Goal: Find specific page/section: Find specific page/section

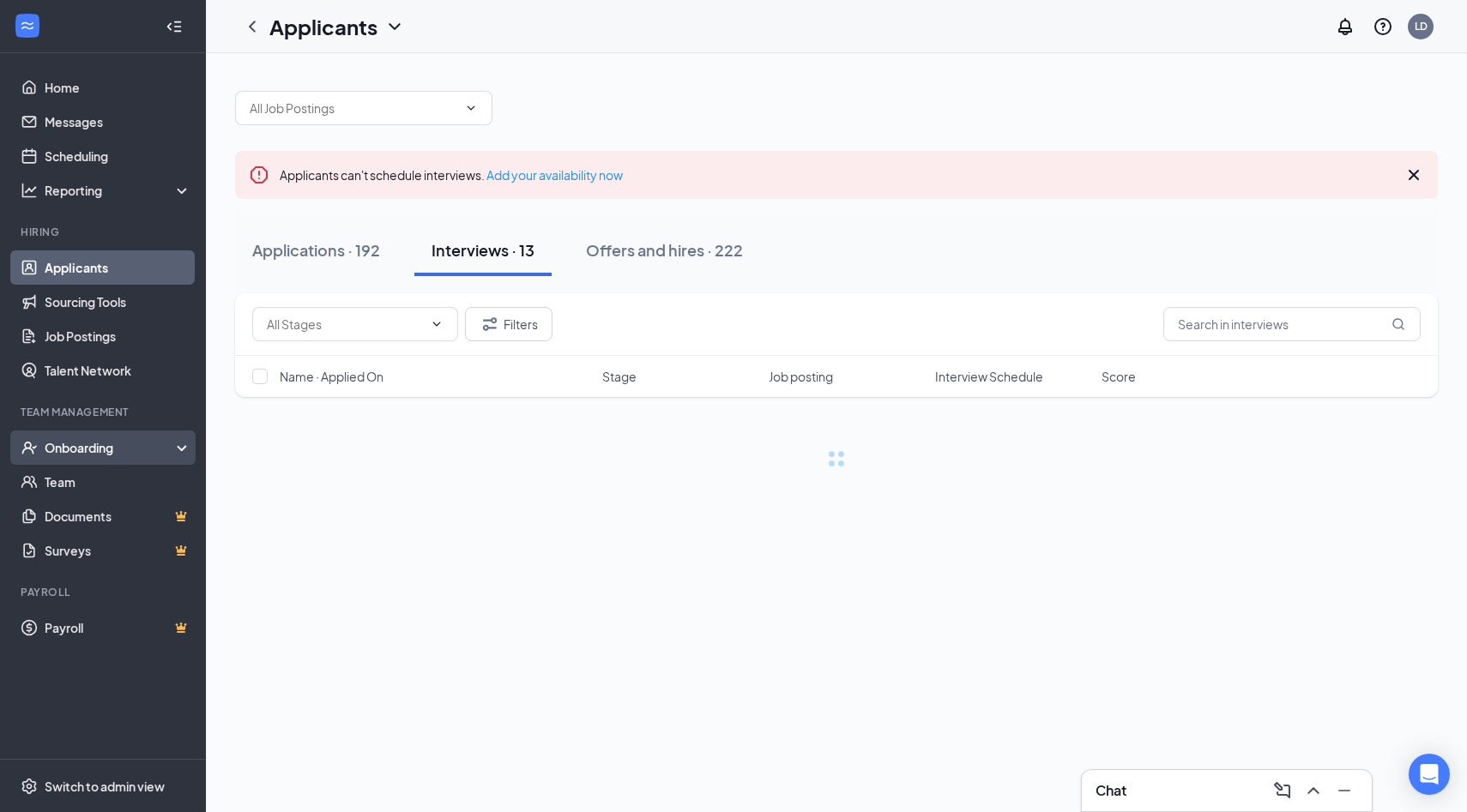
click at [96, 448] on div "Onboarding" at bounding box center [110, 448] width 132 height 17
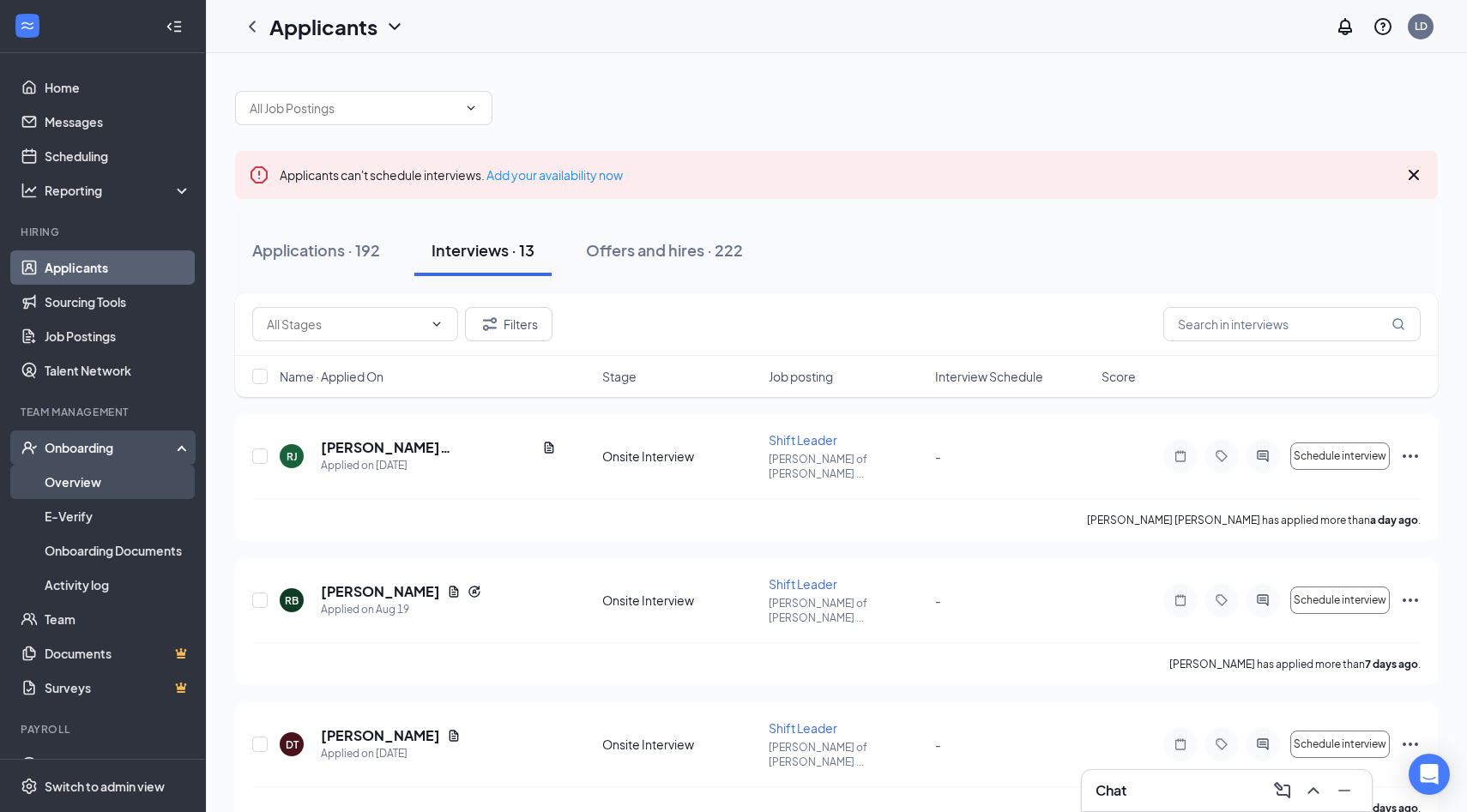
click at [83, 471] on link "Overview" at bounding box center [118, 483] width 147 height 35
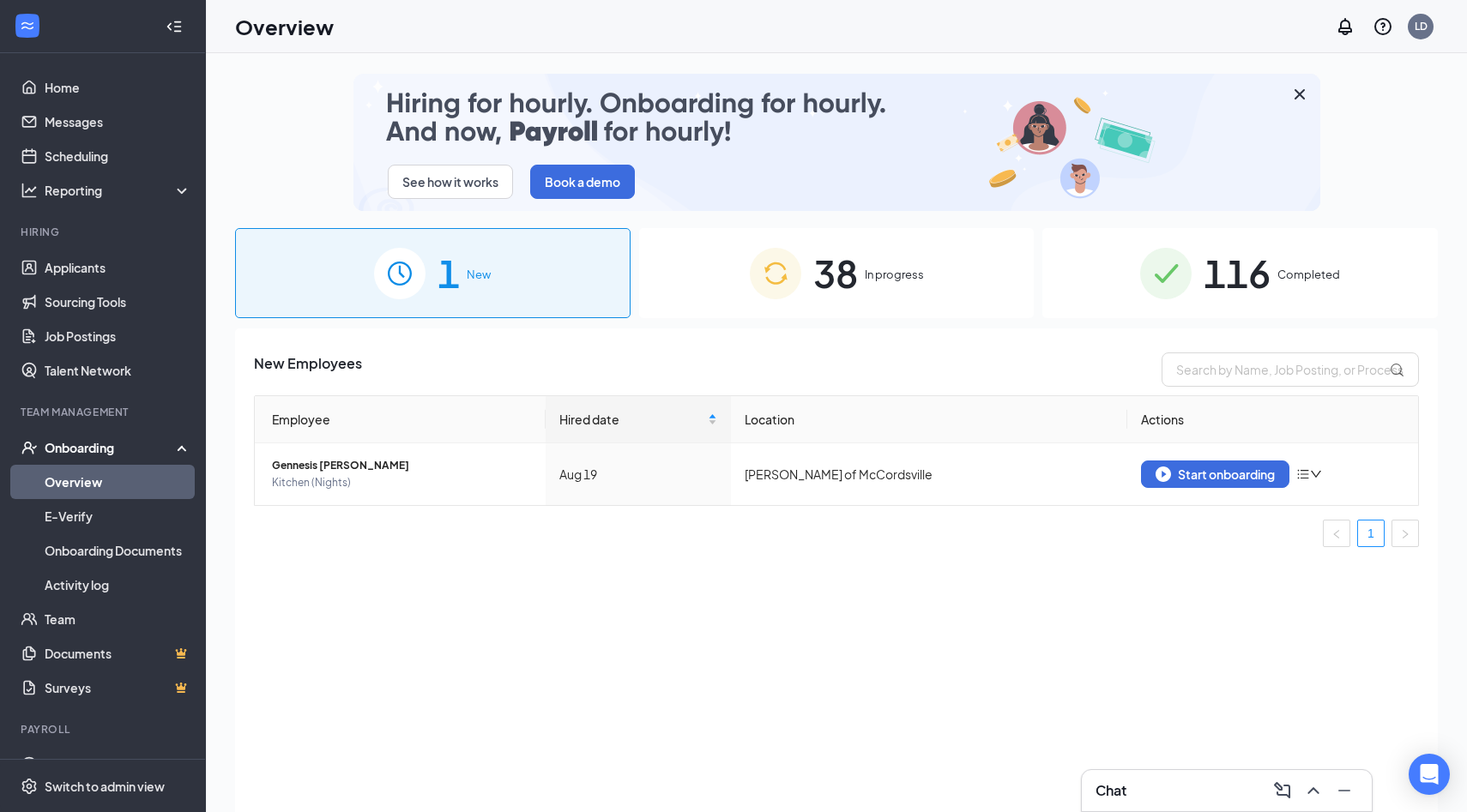
click at [1264, 273] on span "116" at bounding box center [1237, 272] width 67 height 59
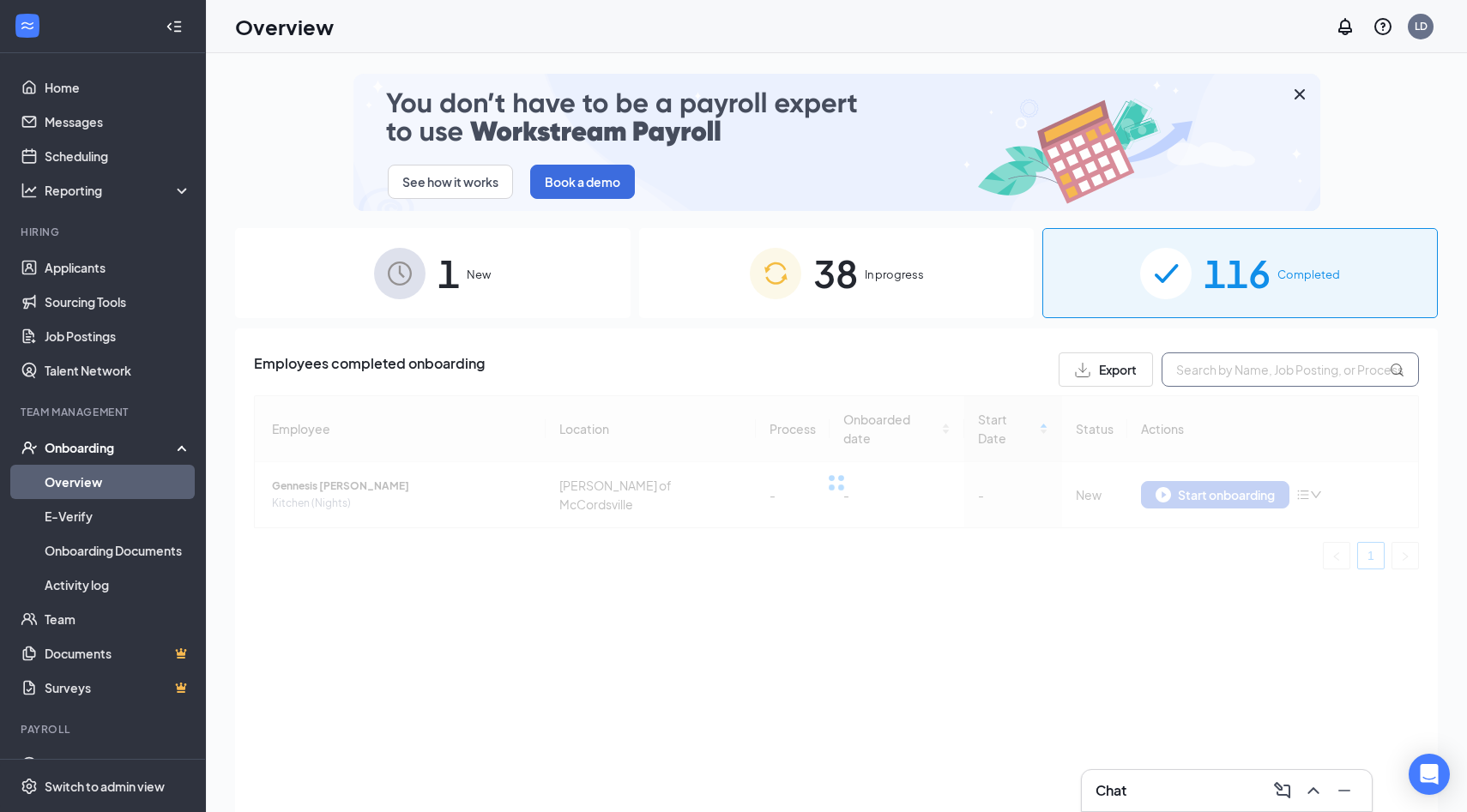
click at [1255, 372] on input "text" at bounding box center [1290, 370] width 258 height 35
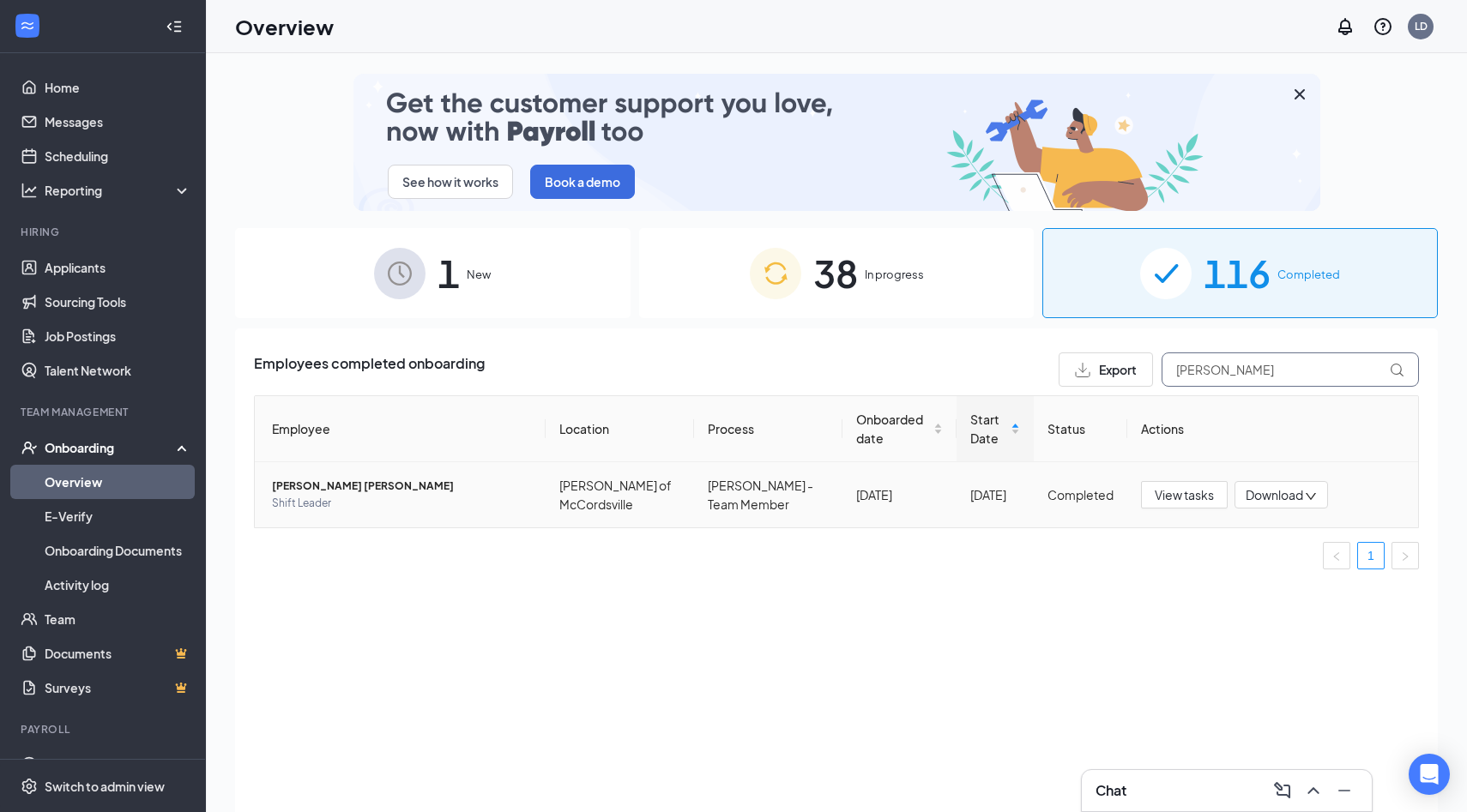
type input "[PERSON_NAME]"
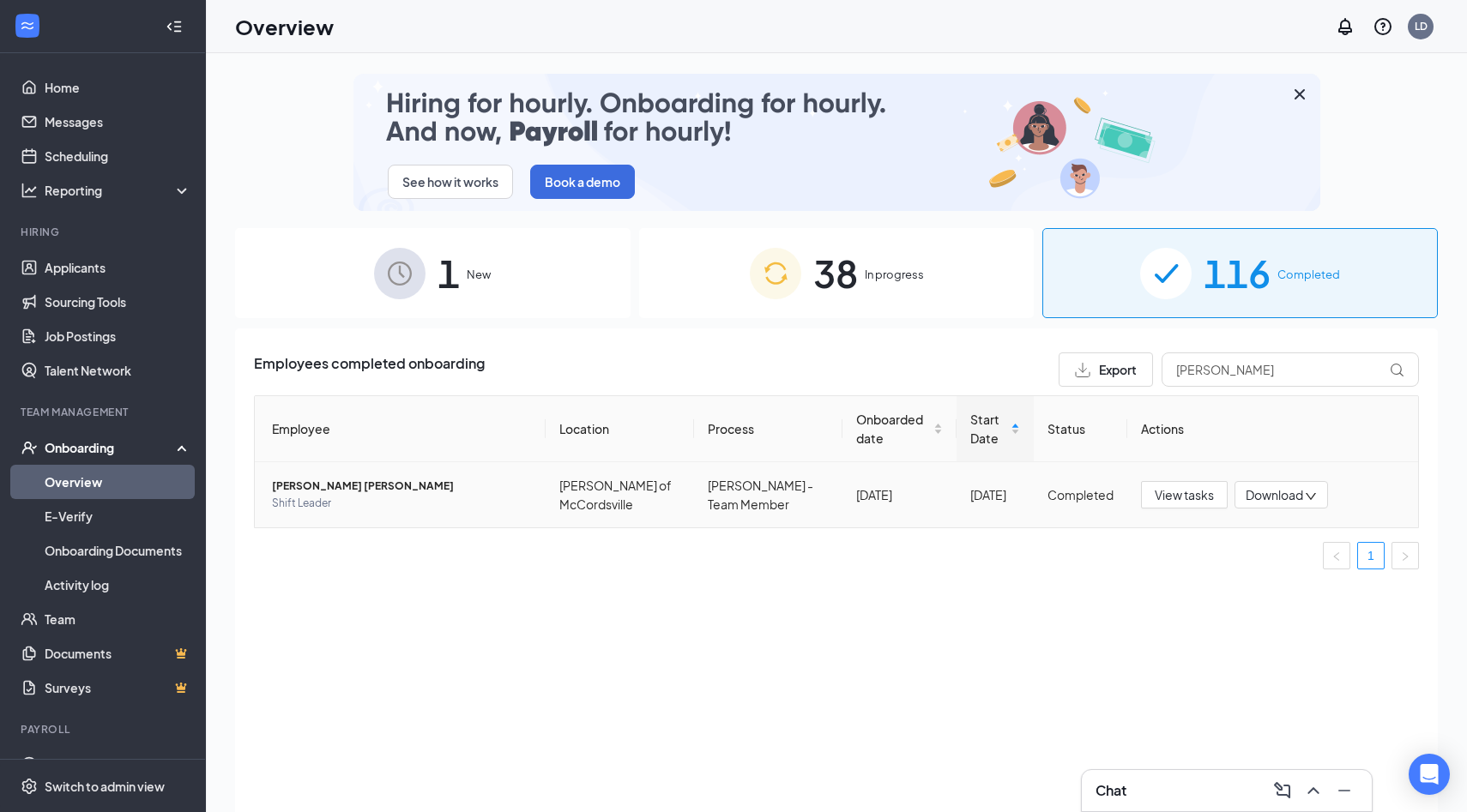
click at [325, 491] on span "[PERSON_NAME] [PERSON_NAME]" at bounding box center [402, 487] width 260 height 17
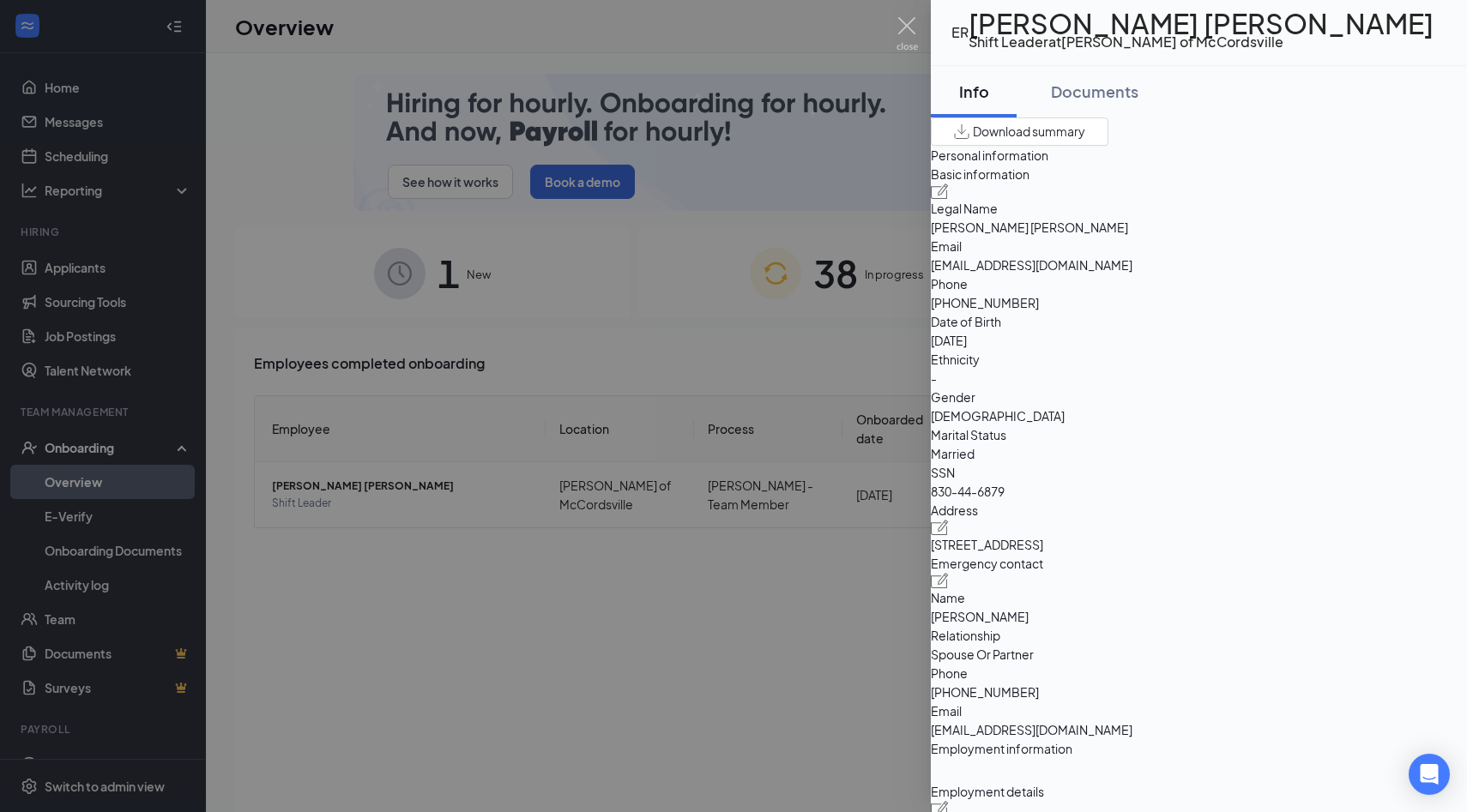
scroll to position [28, 0]
